Goal: Find specific page/section: Find specific page/section

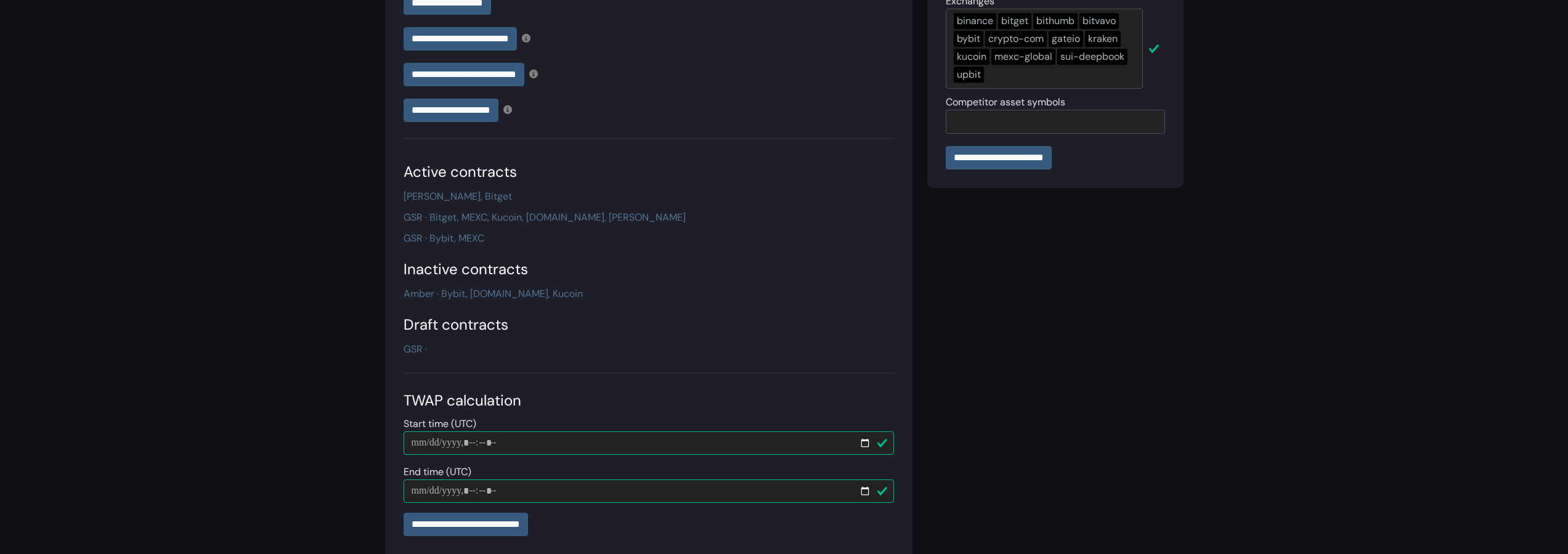
scroll to position [386, 0]
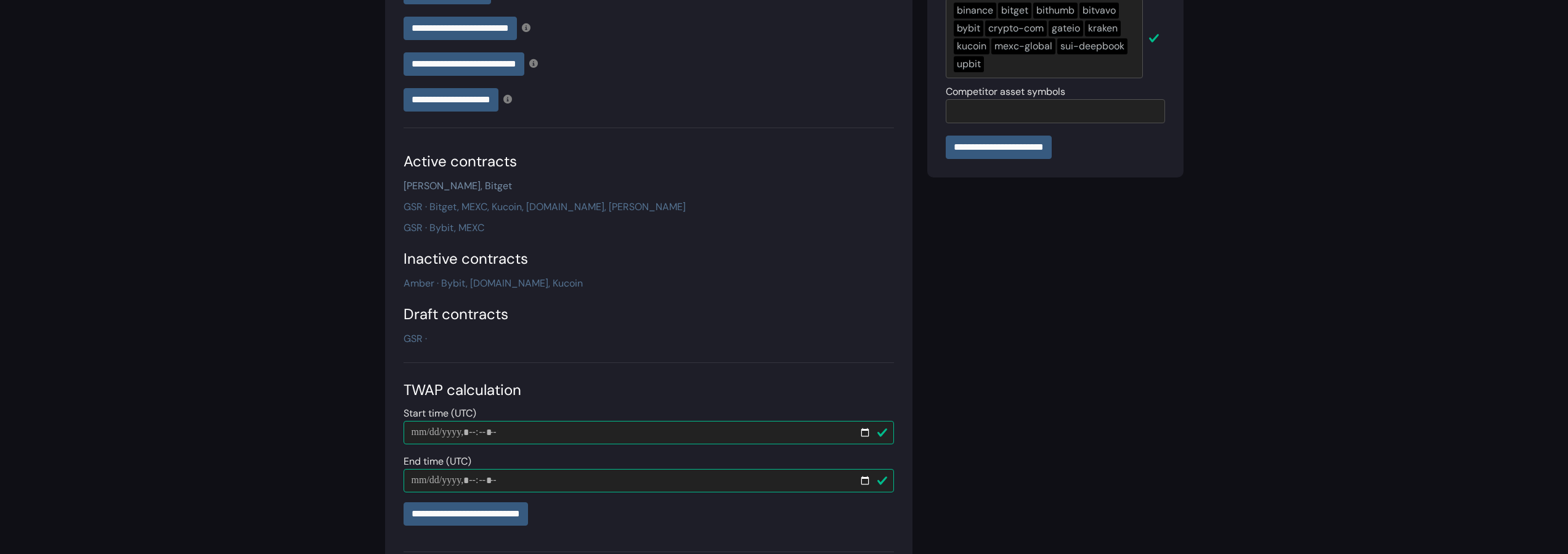
click at [452, 179] on link "[PERSON_NAME], Bitget" at bounding box center [458, 185] width 109 height 13
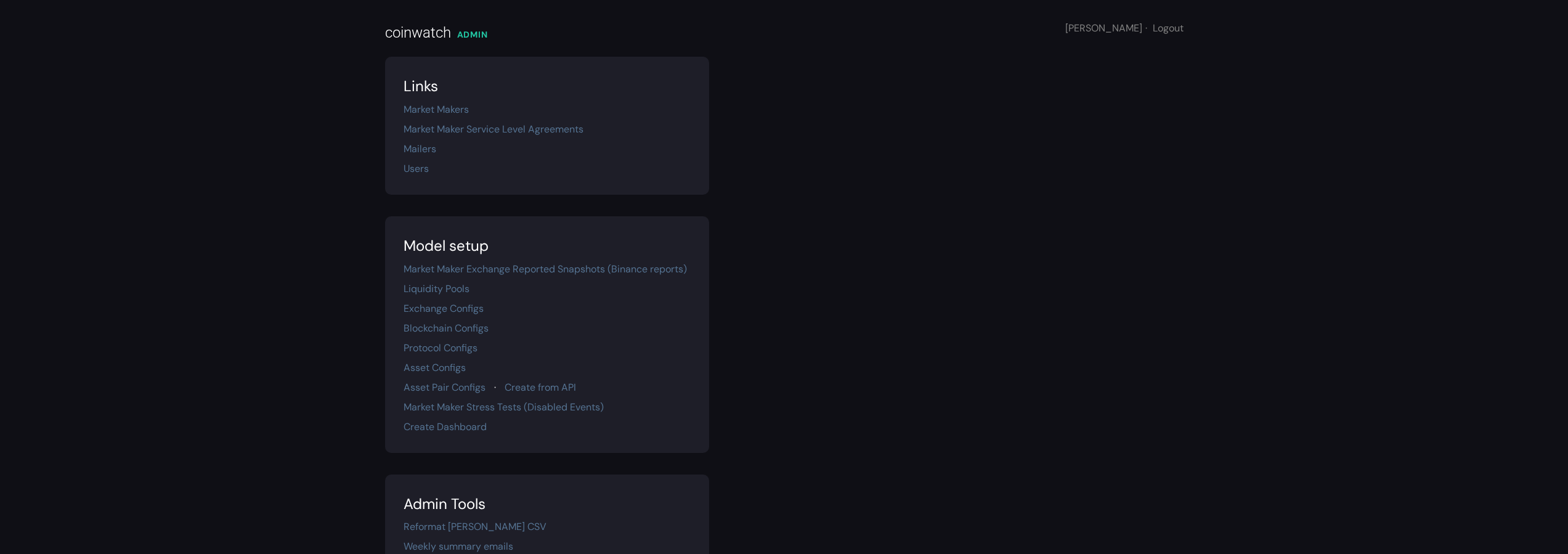
scroll to position [218, 0]
